Goal: Task Accomplishment & Management: Manage account settings

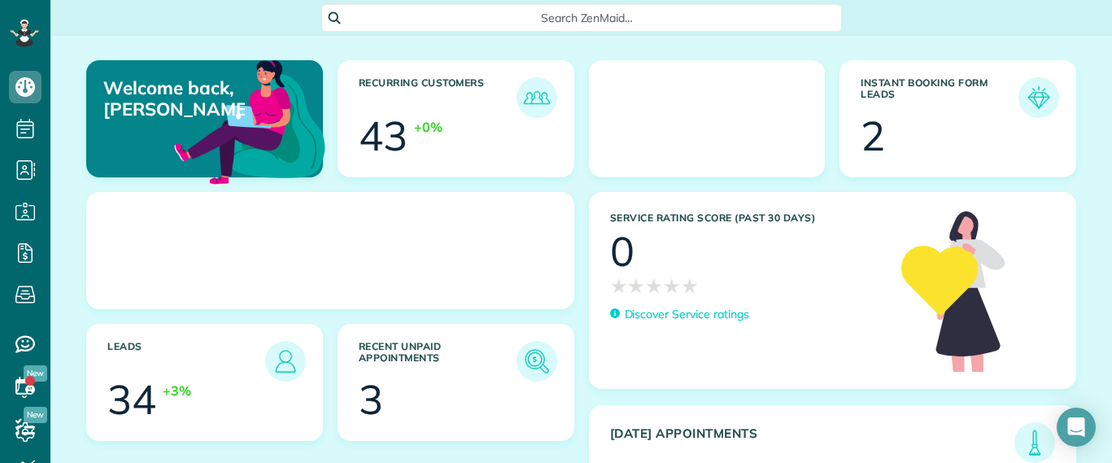
scroll to position [7, 7]
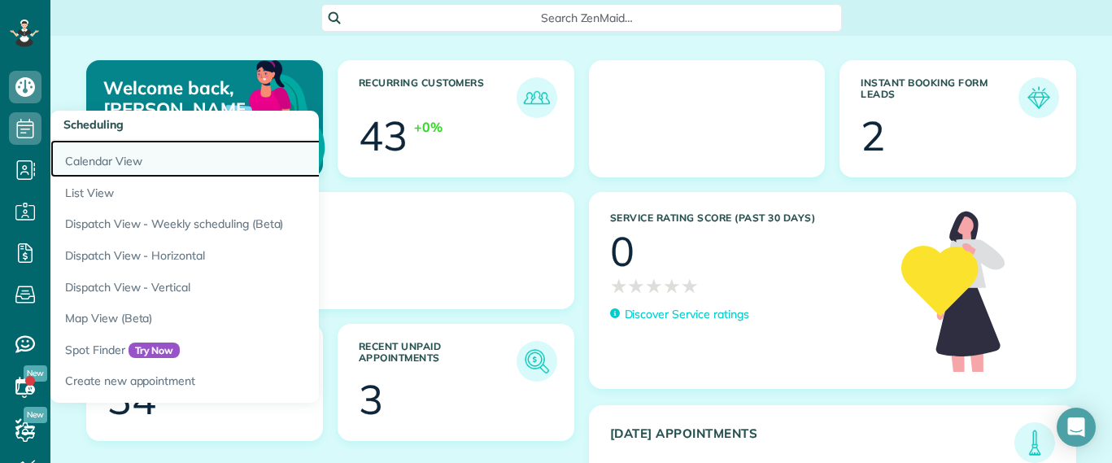
click at [104, 156] on link "Calendar View" at bounding box center [253, 158] width 407 height 37
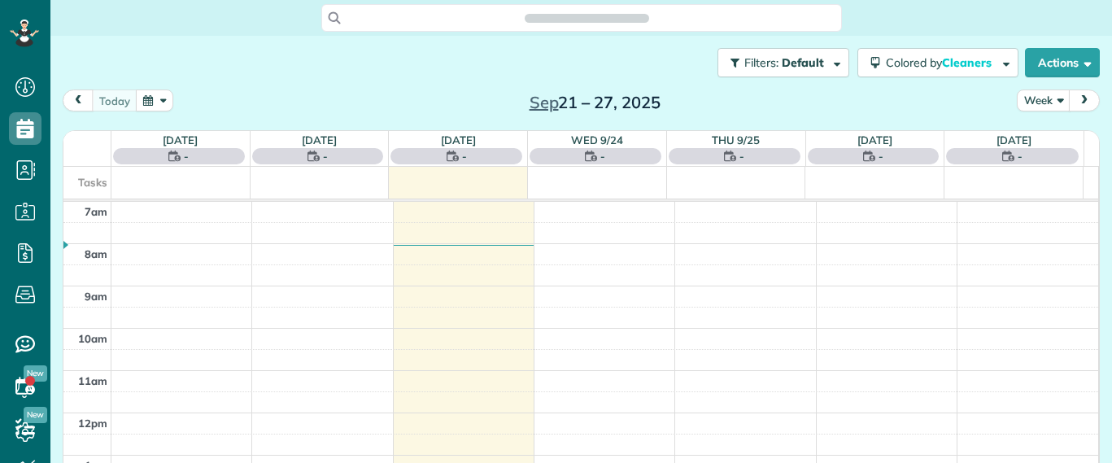
scroll to position [7, 7]
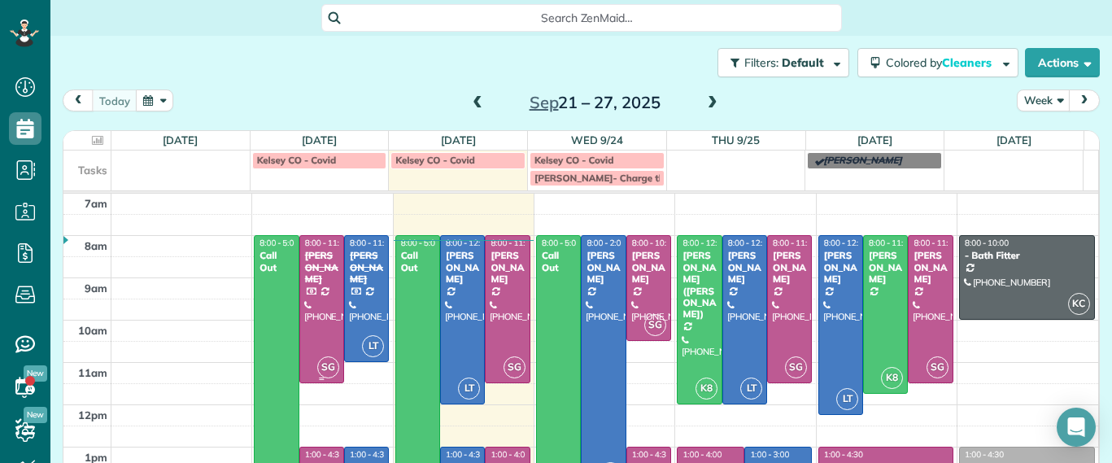
click at [307, 276] on div "[PERSON_NAME]" at bounding box center [321, 267] width 35 height 35
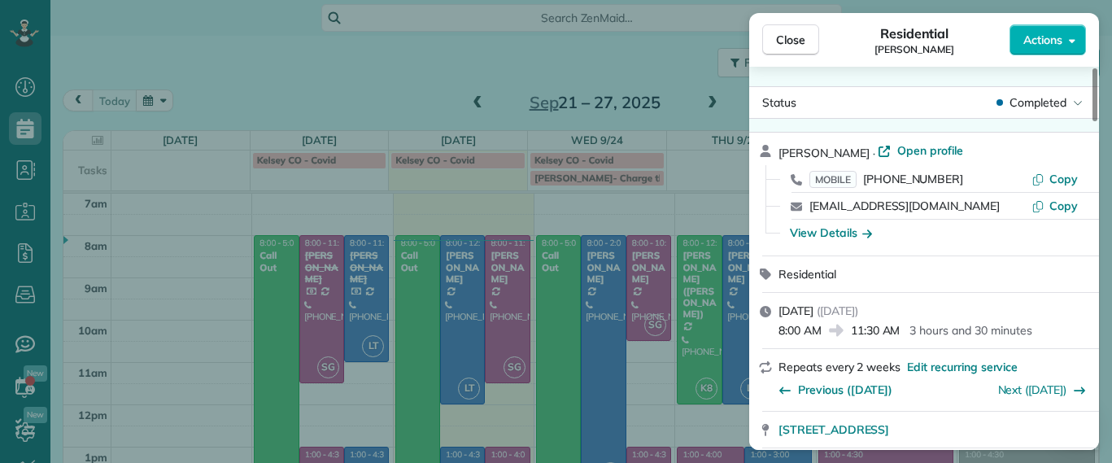
click at [1052, 101] on span "Completed" at bounding box center [1037, 102] width 57 height 16
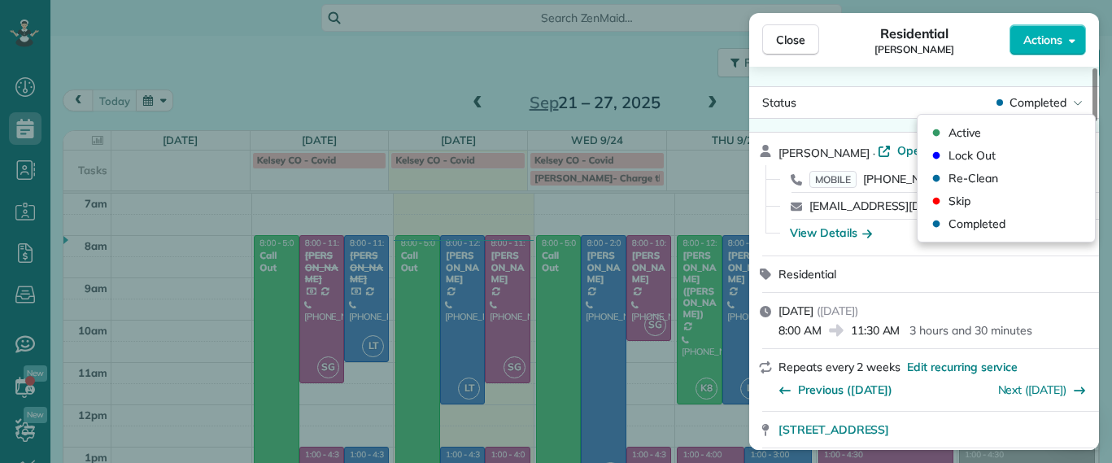
click at [365, 136] on div "Close Residential [PERSON_NAME] Actions Status Completed [PERSON_NAME] · Open p…" at bounding box center [556, 231] width 1112 height 463
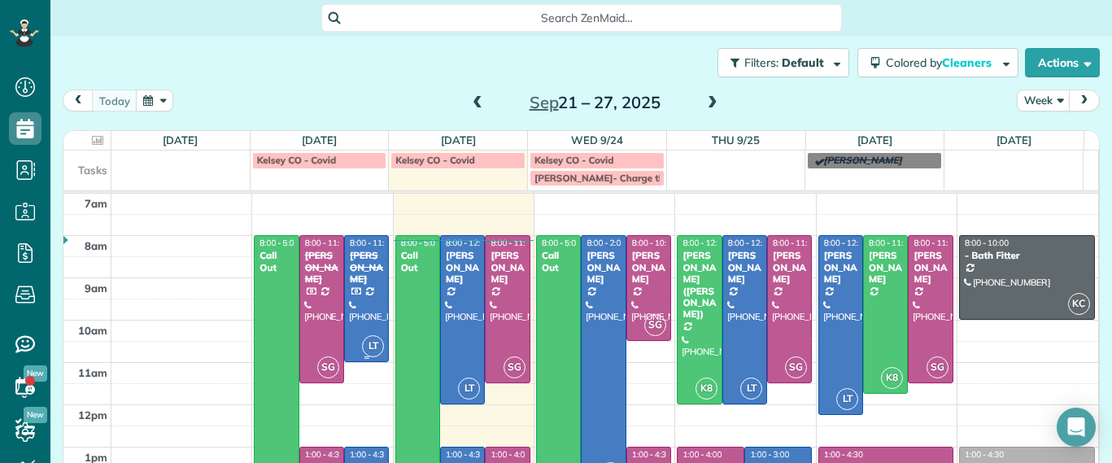
click at [372, 283] on div "[PERSON_NAME]" at bounding box center [366, 267] width 35 height 35
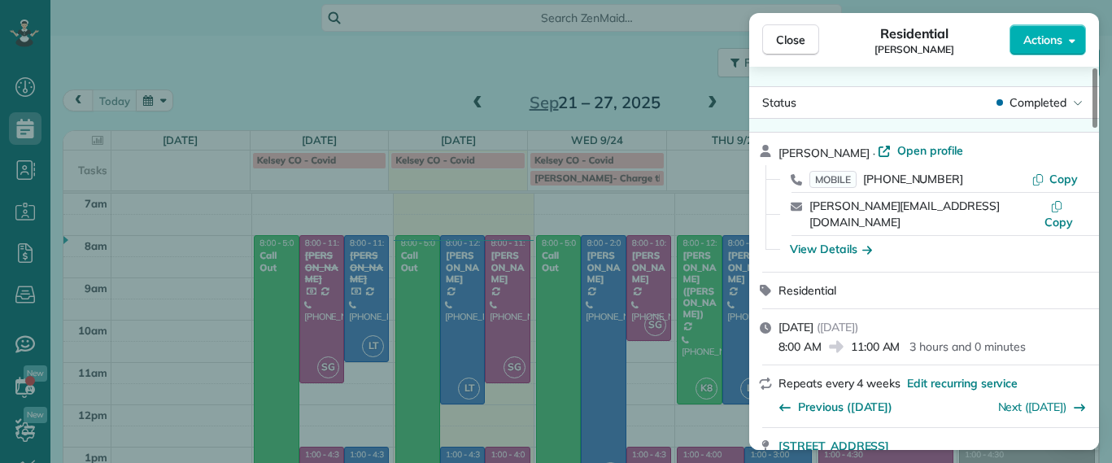
click at [360, 54] on div "Close Residential [PERSON_NAME] Actions Status Completed [PERSON_NAME] · Open p…" at bounding box center [556, 231] width 1112 height 463
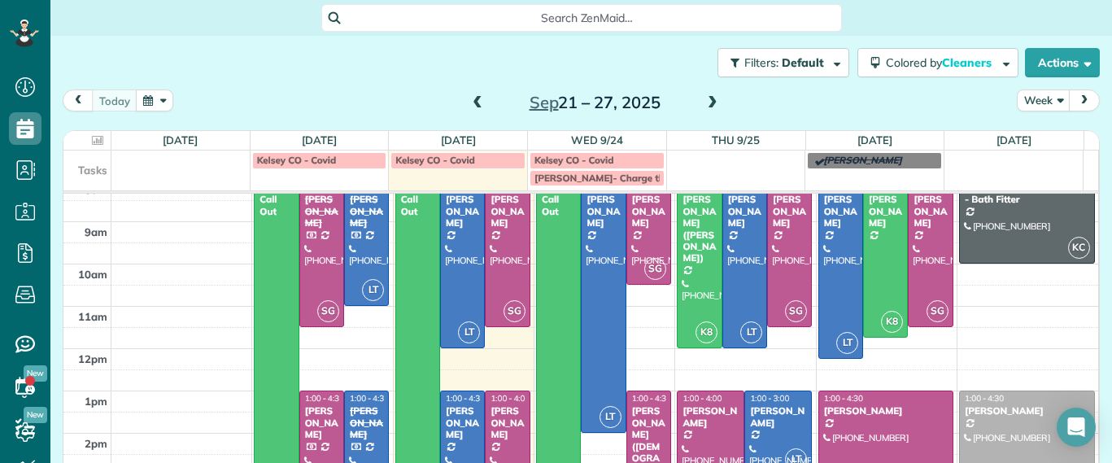
scroll to position [102, 0]
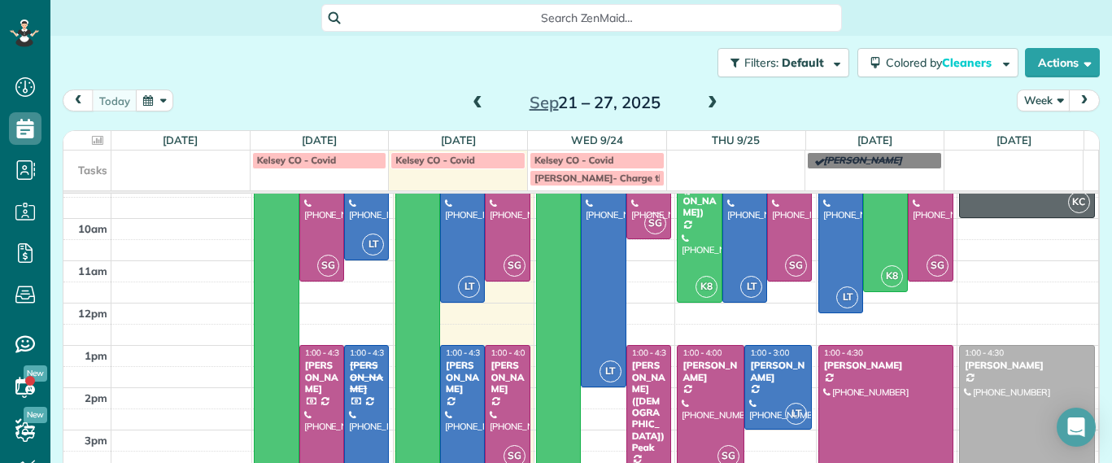
click at [304, 377] on div "[PERSON_NAME]" at bounding box center [321, 377] width 35 height 35
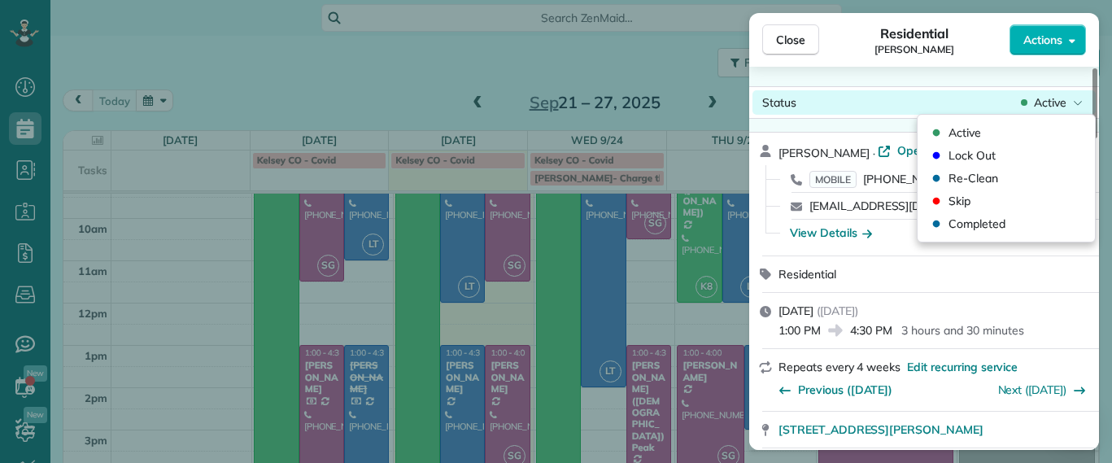
click at [1038, 104] on span "Active" at bounding box center [1050, 102] width 33 height 16
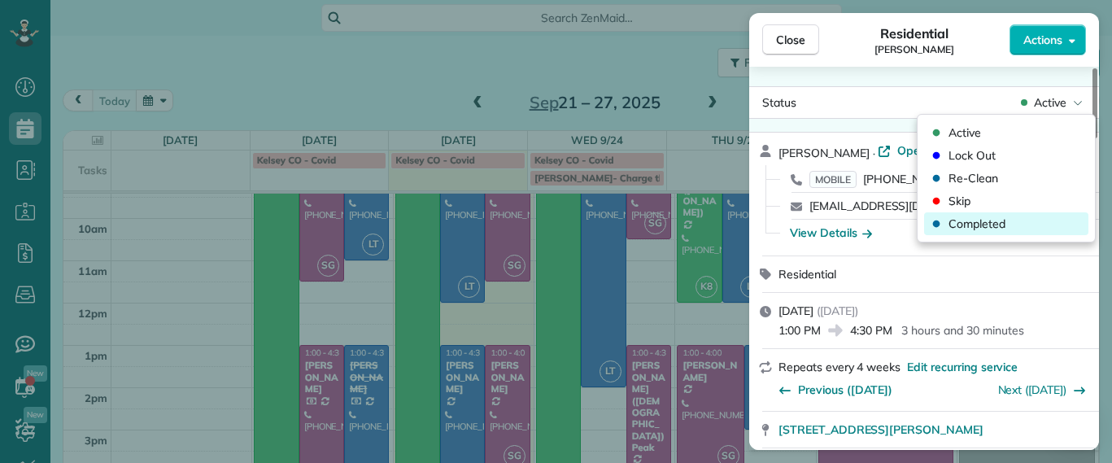
click at [972, 221] on span "Completed" at bounding box center [976, 224] width 57 height 16
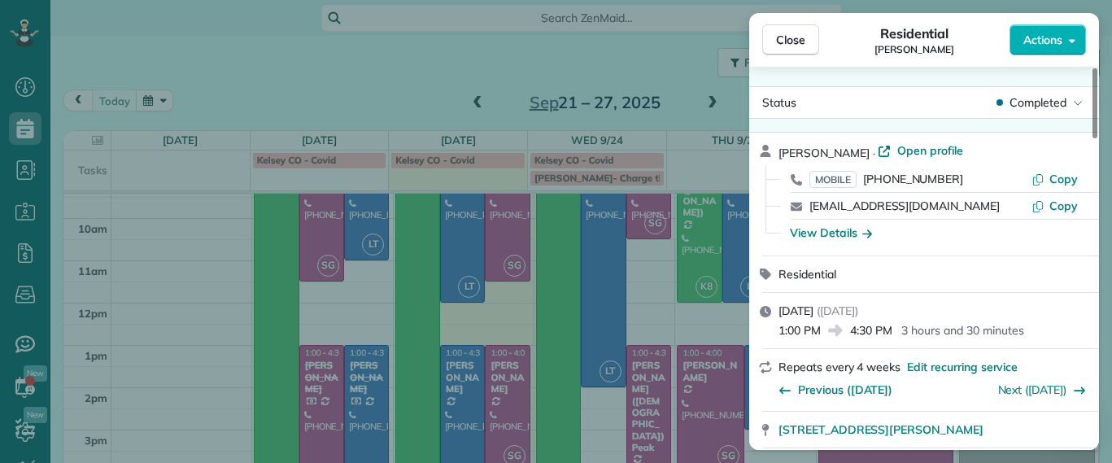
click at [378, 90] on div "Close Residential [PERSON_NAME] Actions Status Completed [PERSON_NAME] · Open p…" at bounding box center [556, 231] width 1112 height 463
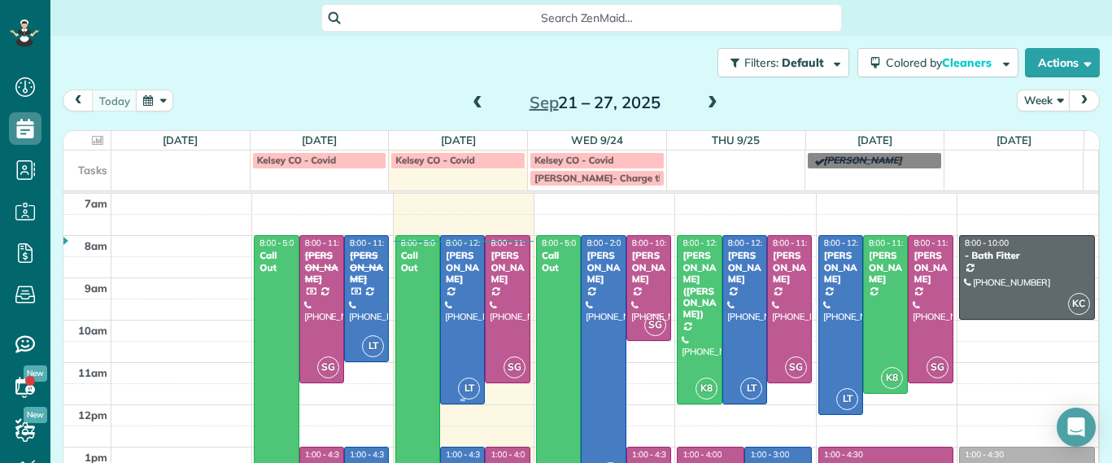
click at [457, 303] on div at bounding box center [462, 320] width 43 height 168
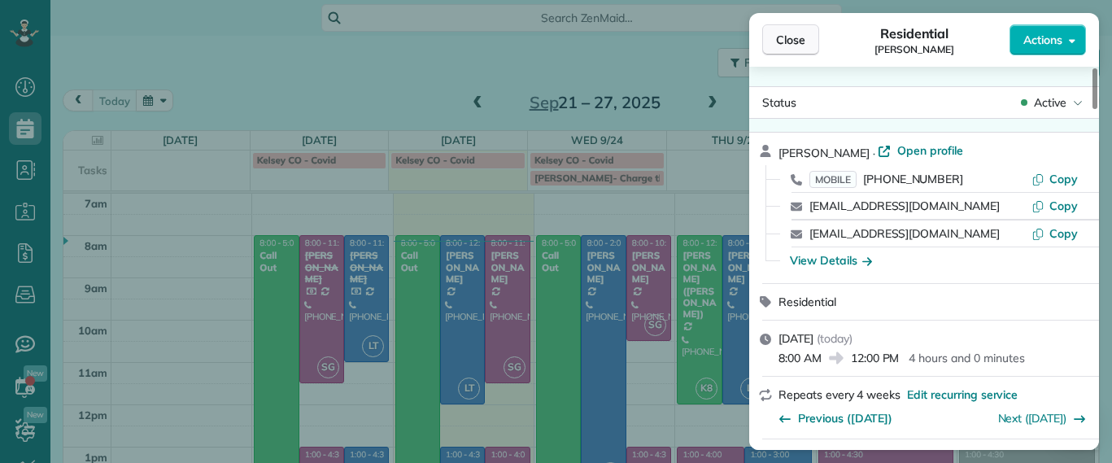
click at [811, 50] on button "Close" at bounding box center [790, 39] width 57 height 31
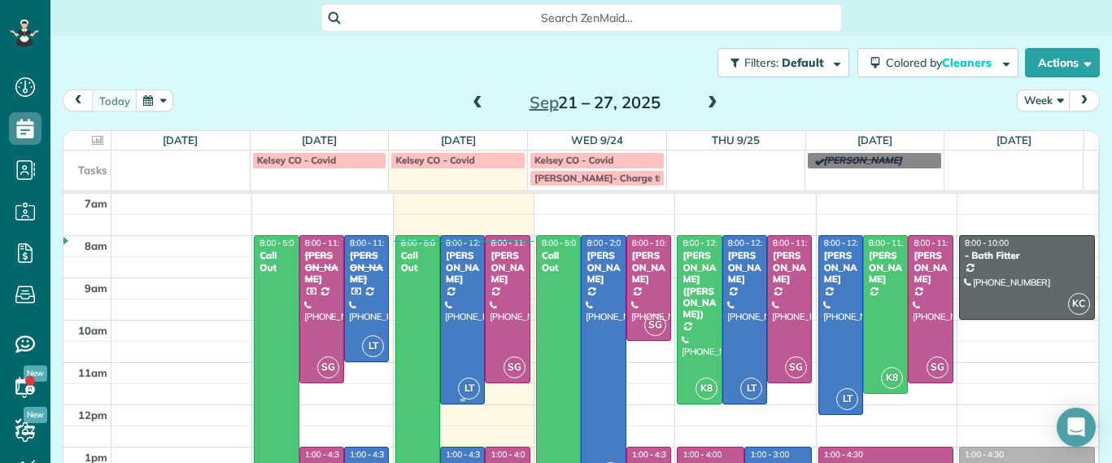
click at [451, 266] on div "[PERSON_NAME]" at bounding box center [462, 267] width 35 height 35
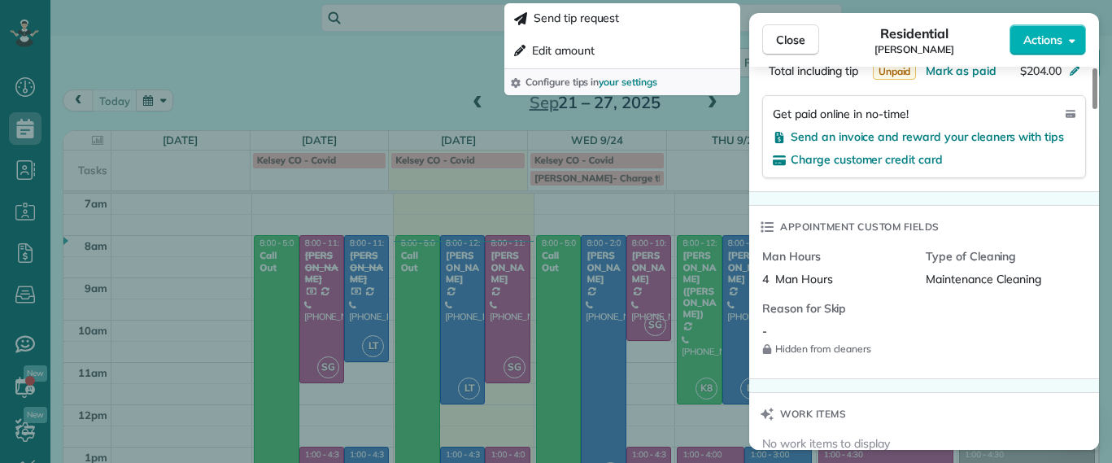
scroll to position [1120, 0]
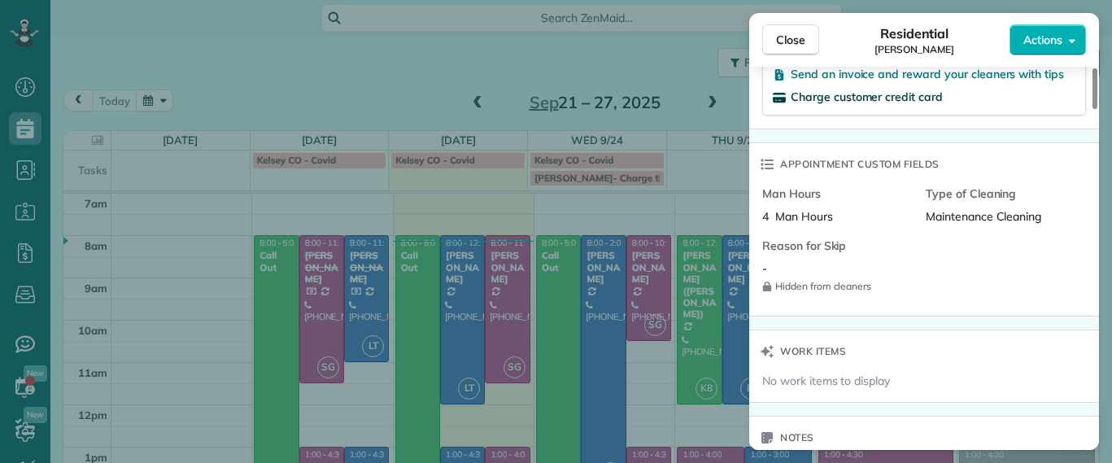
click at [862, 102] on span "Charge customer credit card" at bounding box center [867, 96] width 152 height 15
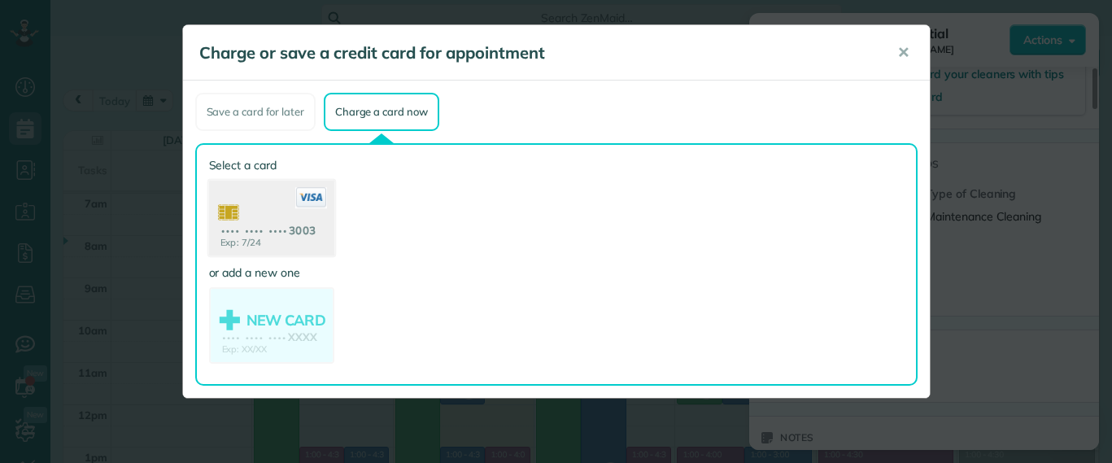
click at [277, 222] on use at bounding box center [270, 220] width 125 height 79
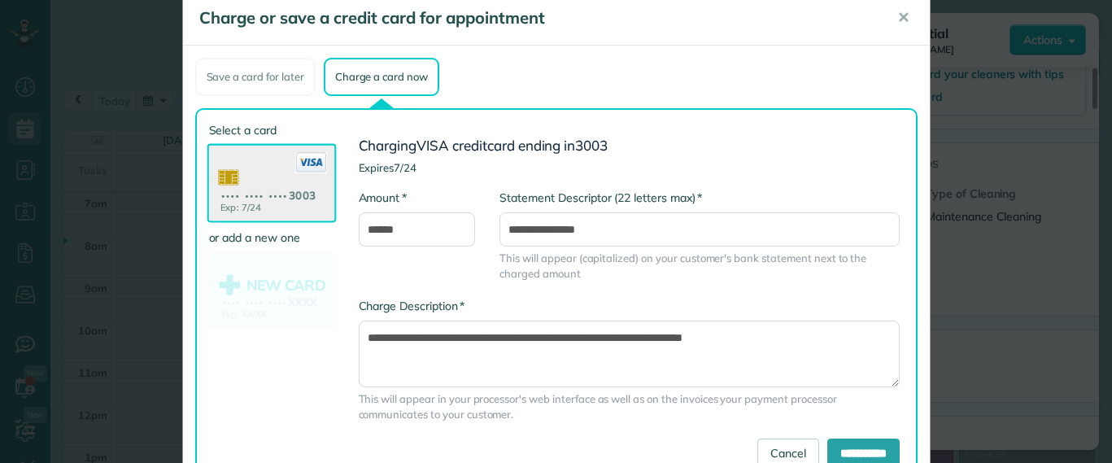
scroll to position [98, 0]
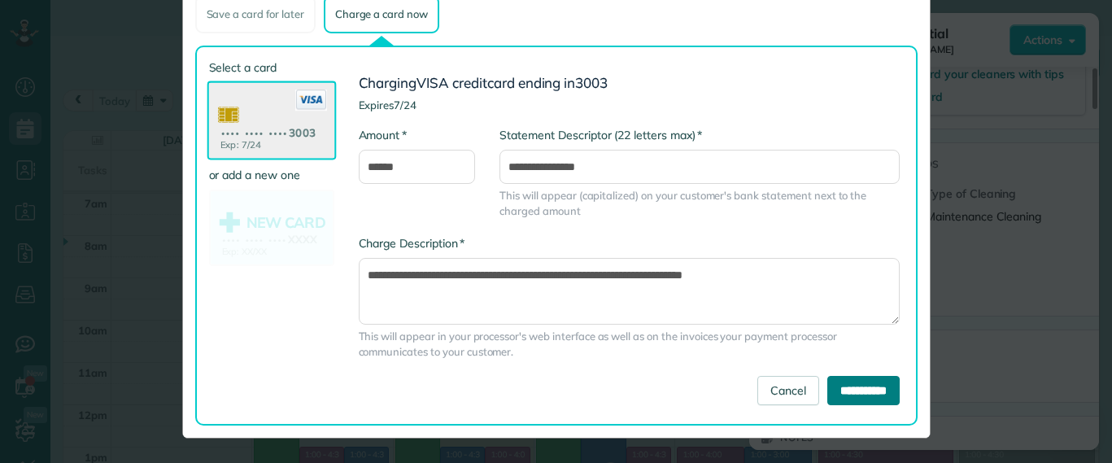
click at [846, 396] on input "**********" at bounding box center [863, 390] width 72 height 29
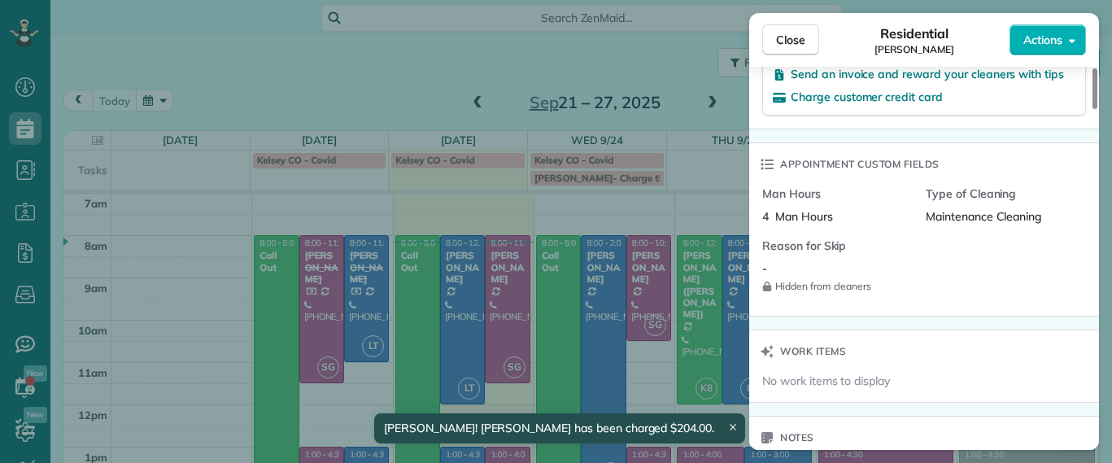
click at [694, 141] on div "Close Residential [PERSON_NAME] Actions Status Active [PERSON_NAME] · Open prof…" at bounding box center [556, 231] width 1112 height 463
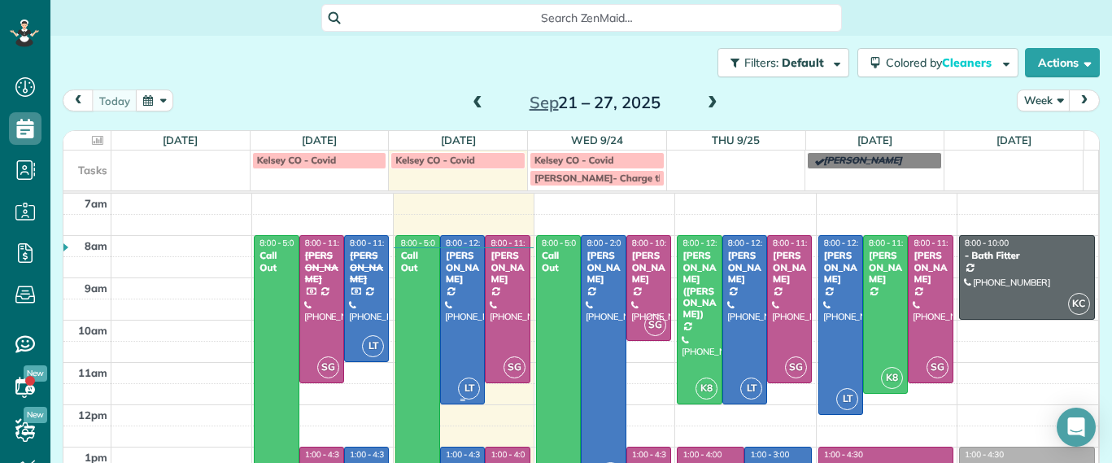
click at [447, 339] on div at bounding box center [462, 320] width 43 height 168
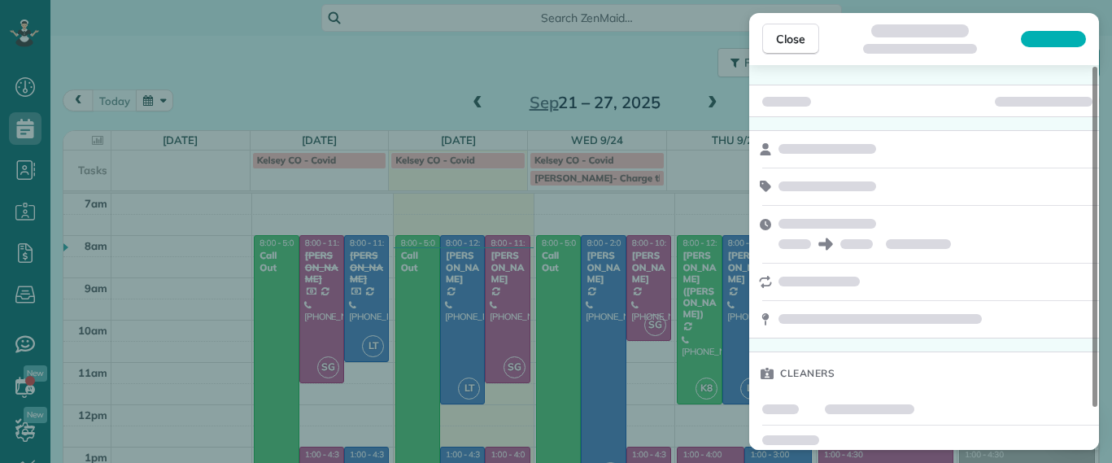
click at [483, 329] on div "Close Cleaners" at bounding box center [556, 231] width 1112 height 463
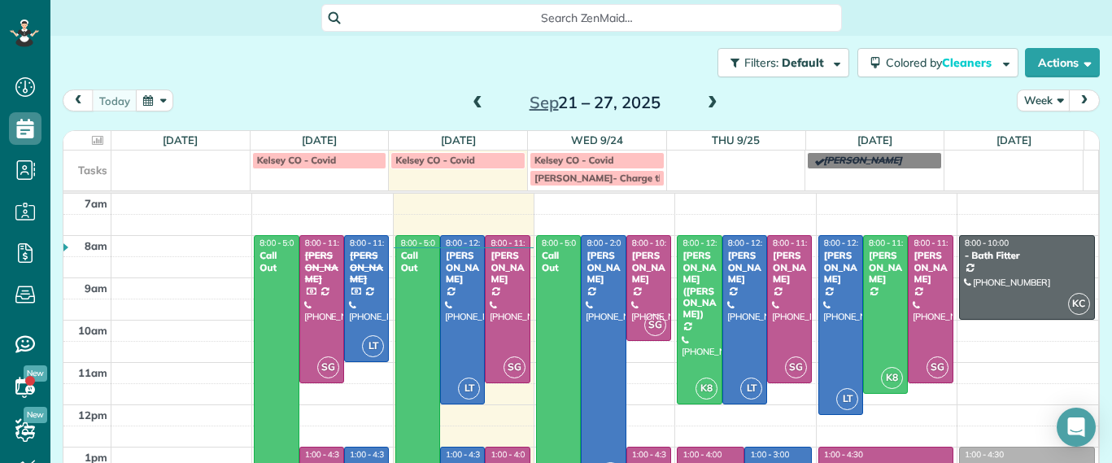
click at [497, 329] on body "Dashboard Scheduling Calendar View List View Dispatch View - Weekly scheduling …" at bounding box center [556, 231] width 1112 height 463
click at [497, 329] on div at bounding box center [507, 309] width 43 height 146
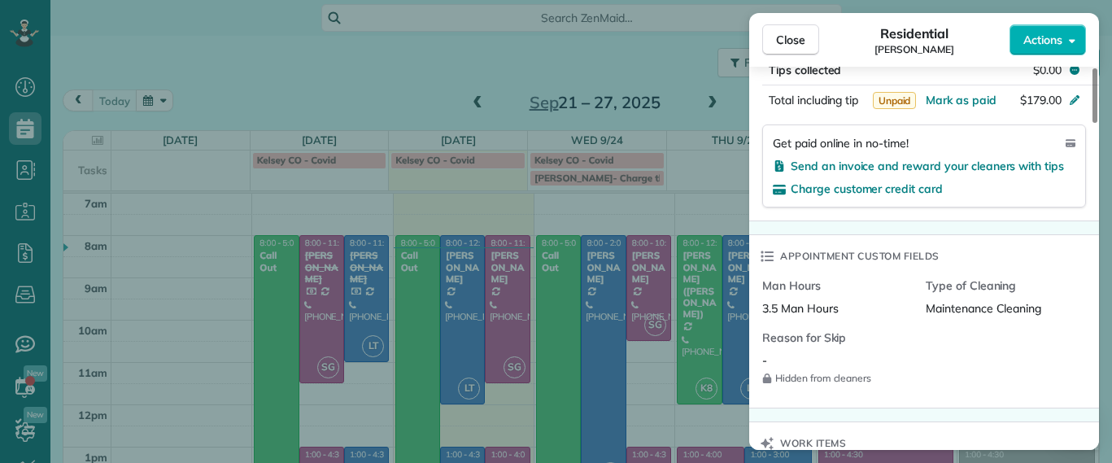
scroll to position [1022, 0]
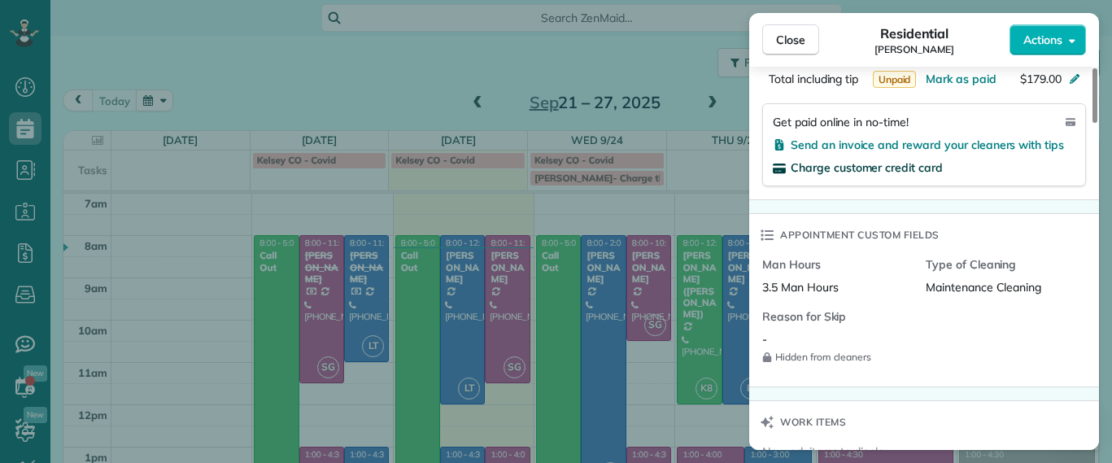
click at [826, 167] on span "Charge customer credit card" at bounding box center [867, 167] width 152 height 15
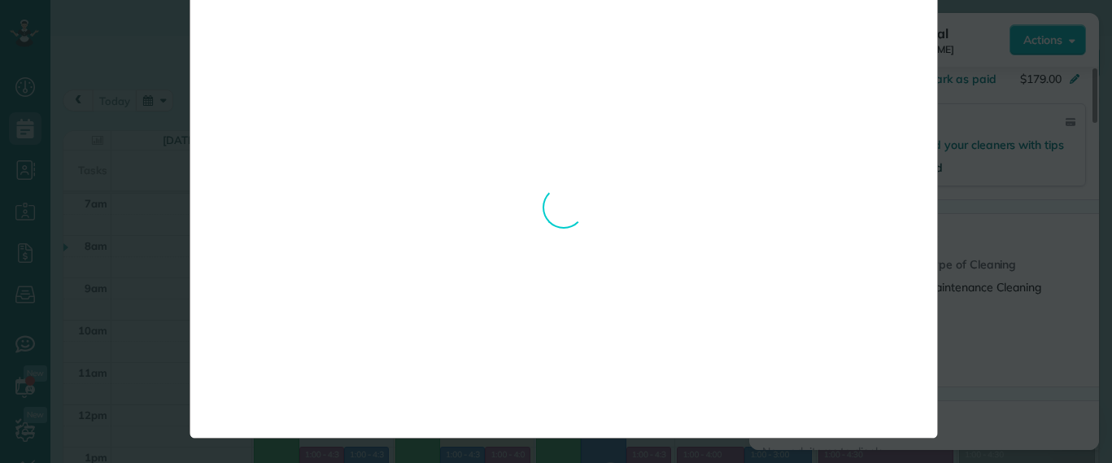
scroll to position [0, 0]
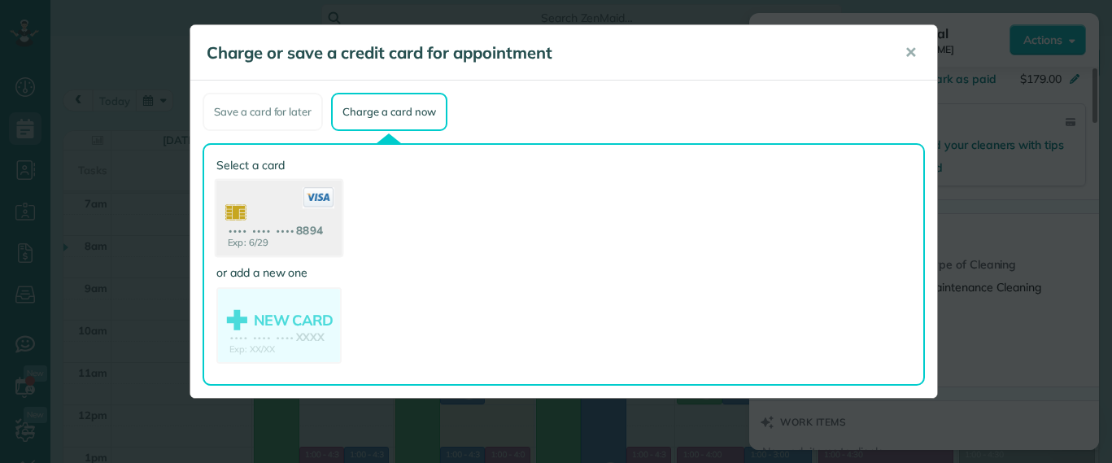
click at [291, 235] on use at bounding box center [278, 220] width 125 height 79
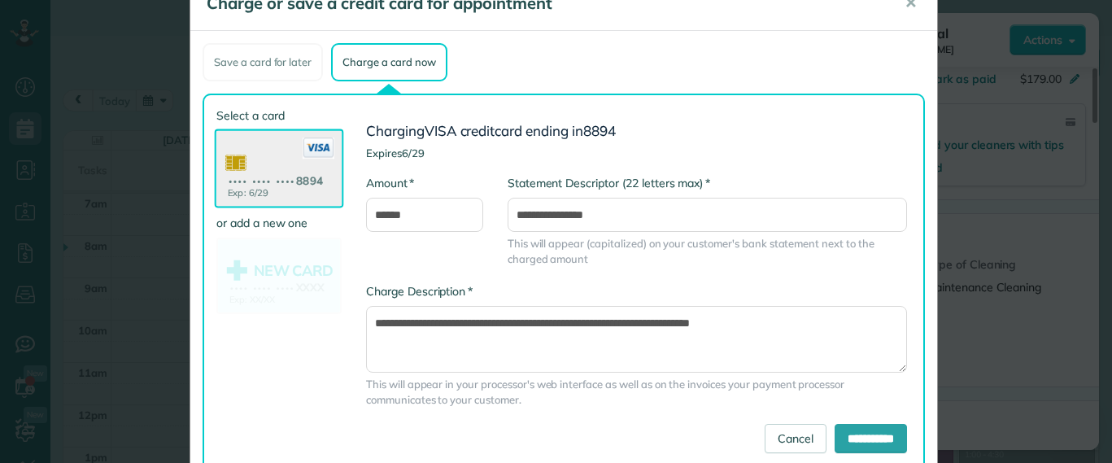
scroll to position [98, 0]
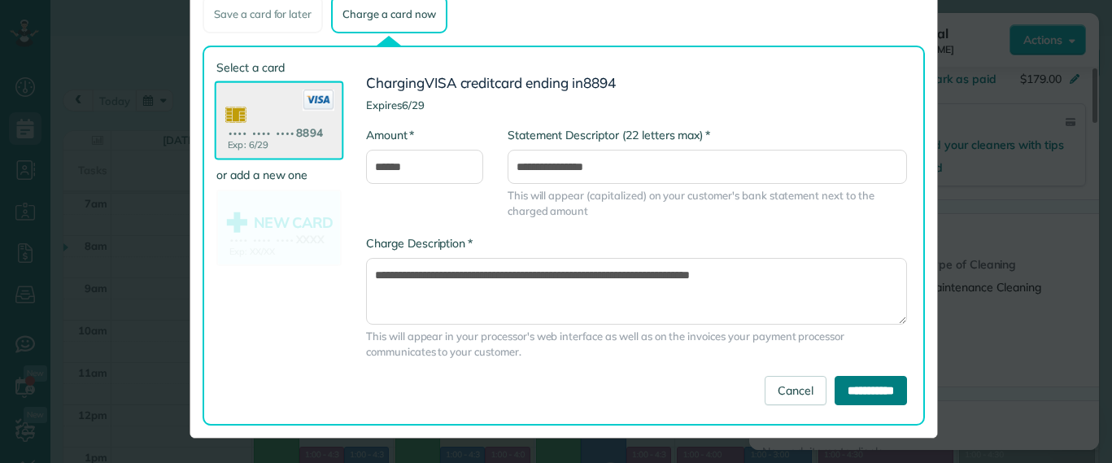
click at [848, 377] on input "**********" at bounding box center [871, 390] width 72 height 29
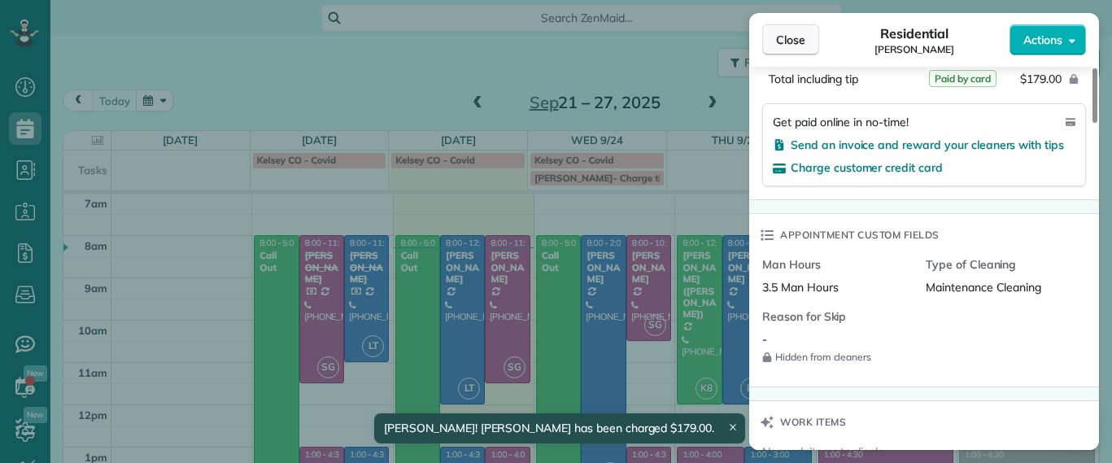
click at [790, 32] on span "Close" at bounding box center [790, 40] width 29 height 16
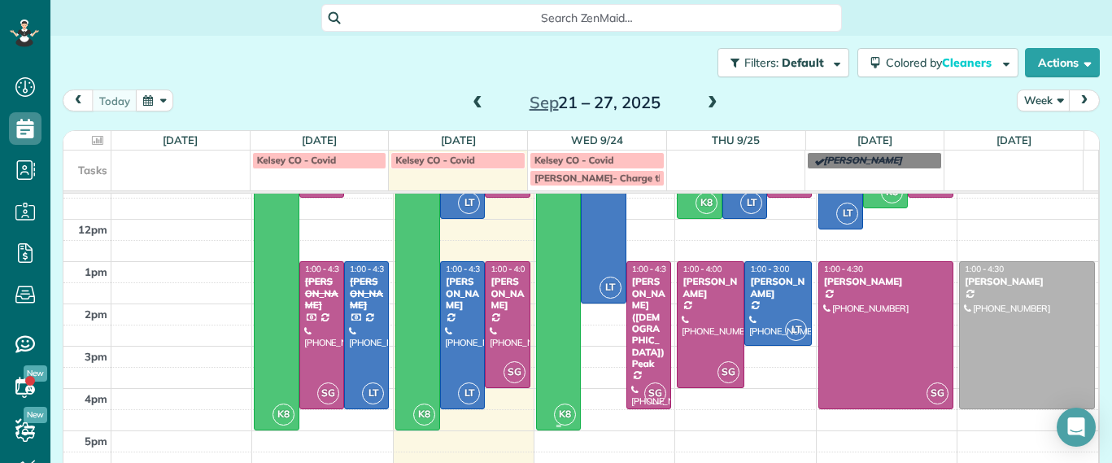
scroll to position [190, 0]
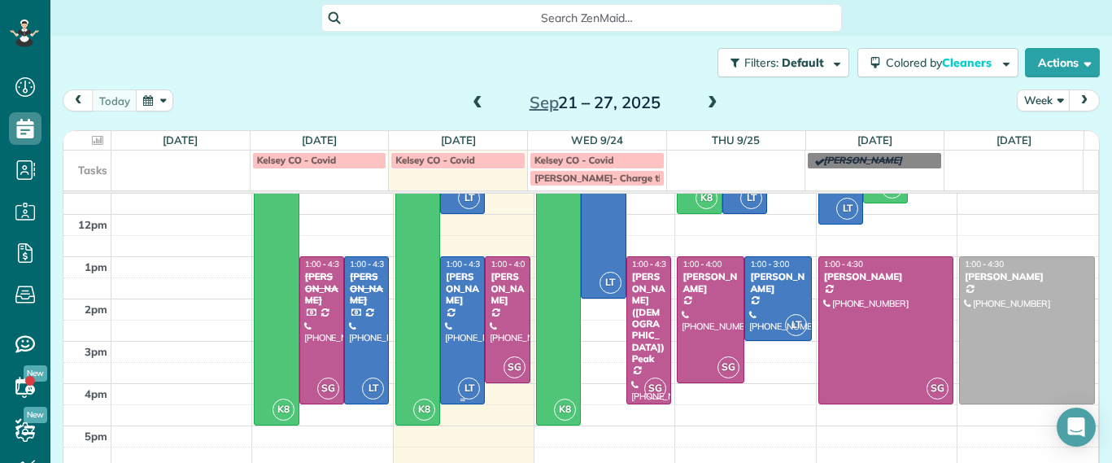
click at [457, 302] on div "[PERSON_NAME]" at bounding box center [462, 288] width 35 height 35
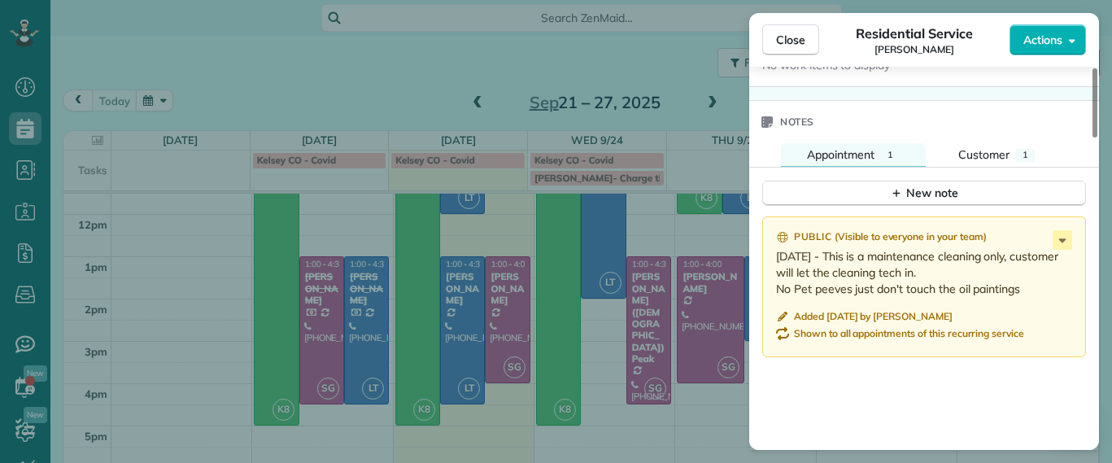
scroll to position [1425, 0]
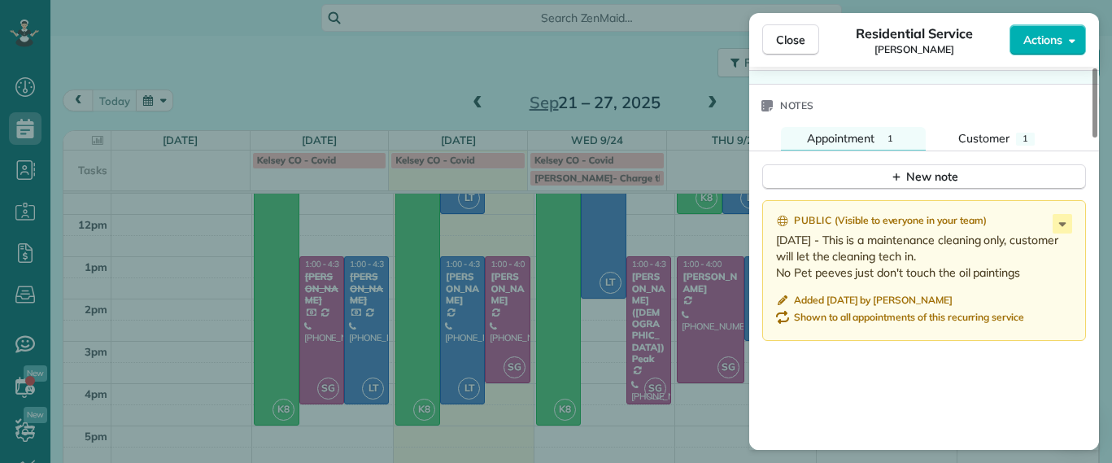
click at [706, 416] on div "Close Residential Service Carla Bowman Actions Status Active Carla Bowman · Ope…" at bounding box center [556, 231] width 1112 height 463
